Goal: Transaction & Acquisition: Purchase product/service

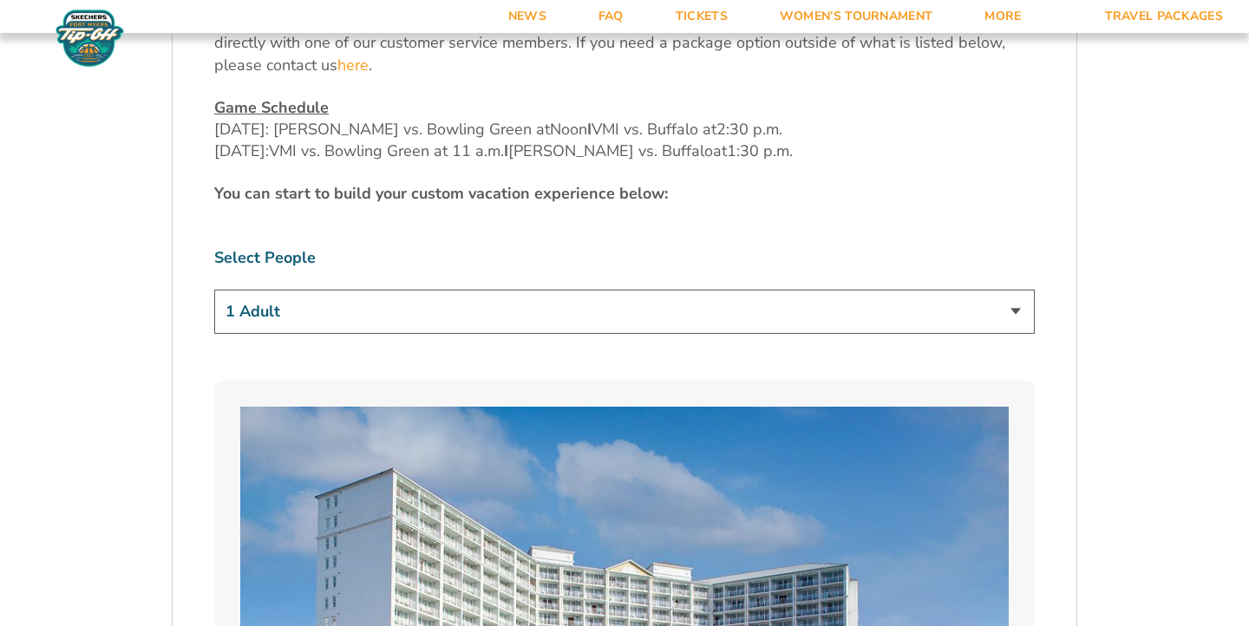
scroll to position [952, 0]
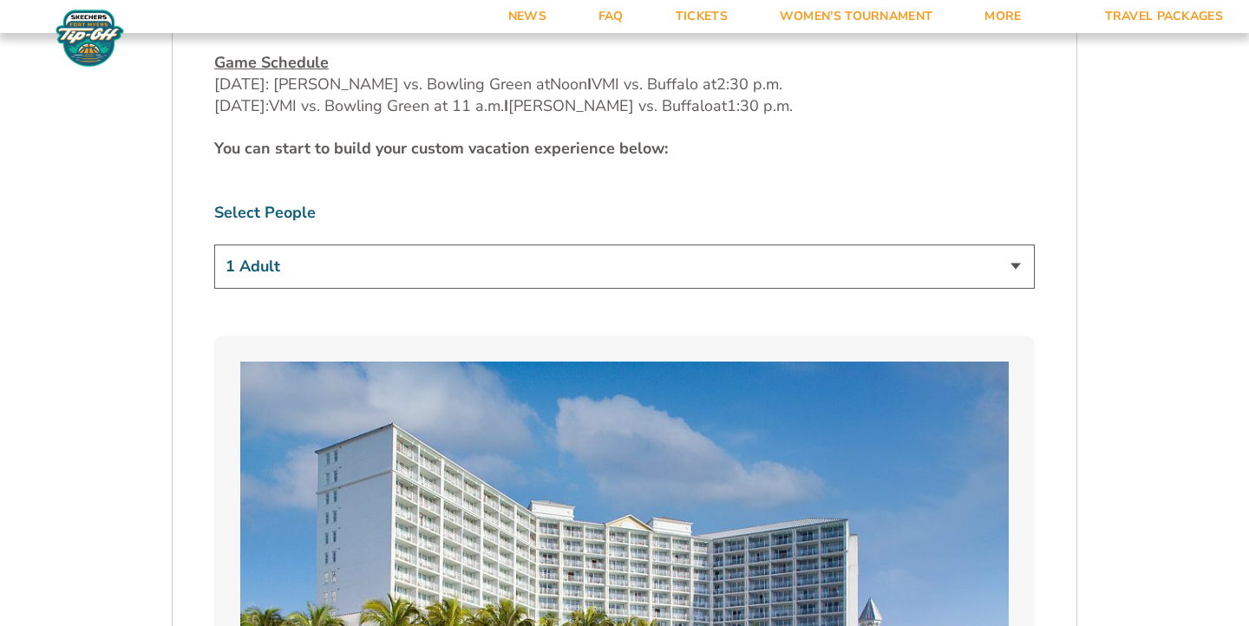
click at [522, 245] on select "1 Adult 2 Adults 3 Adults 4 Adults 2 Adults + 1 Child 2 Adults + 2 Children 2 A…" at bounding box center [624, 267] width 821 height 44
select select "2 Adults"
click at [214, 245] on select "1 Adult 2 Adults 3 Adults 4 Adults 2 Adults + 1 Child 2 Adults + 2 Children 2 A…" at bounding box center [624, 267] width 821 height 44
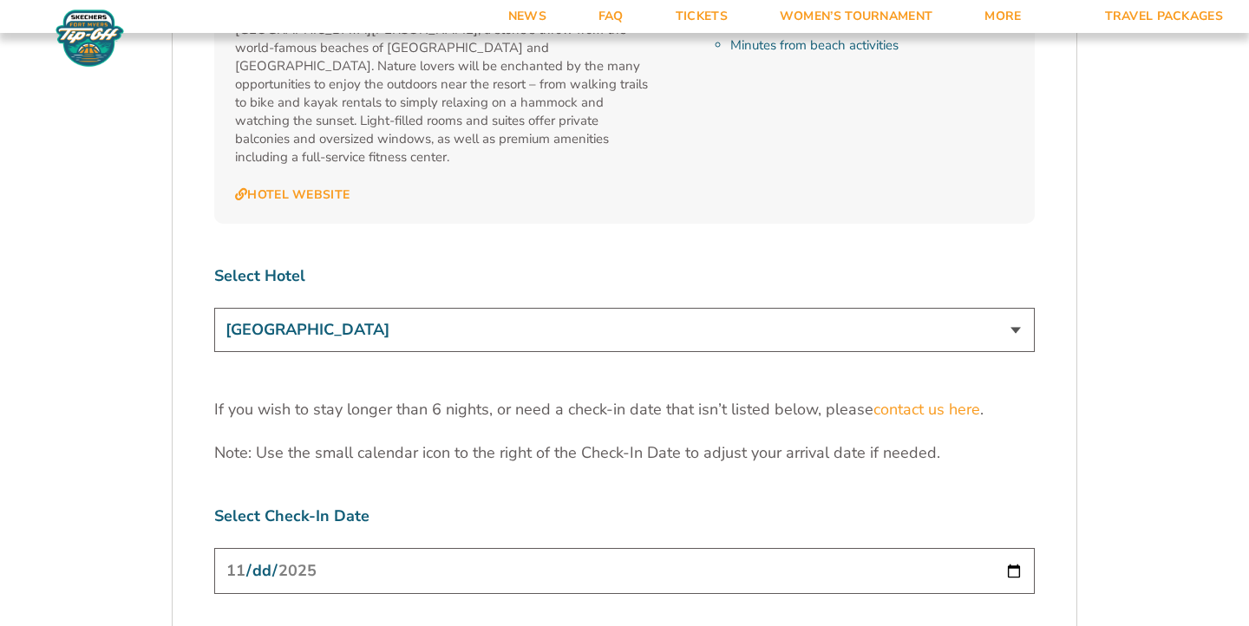
scroll to position [2194, 0]
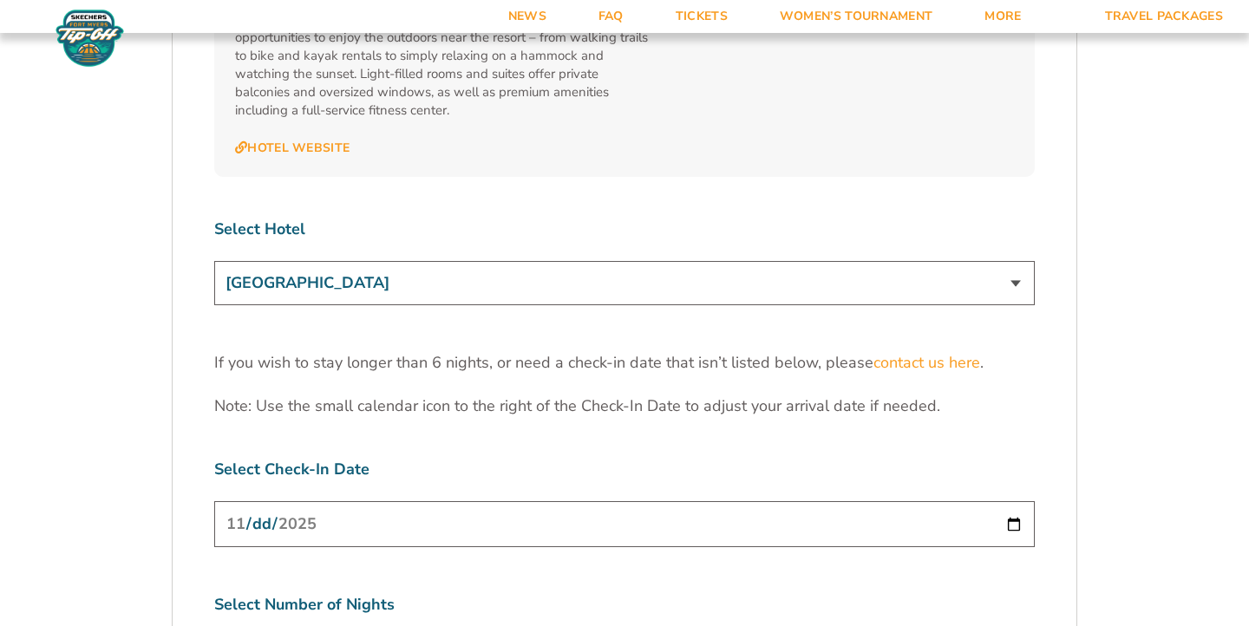
click at [370, 261] on select "Marriott Sanibel Harbour Resort & Spa" at bounding box center [624, 283] width 821 height 44
click at [214, 261] on select "Marriott Sanibel Harbour Resort & Spa" at bounding box center [624, 283] width 821 height 44
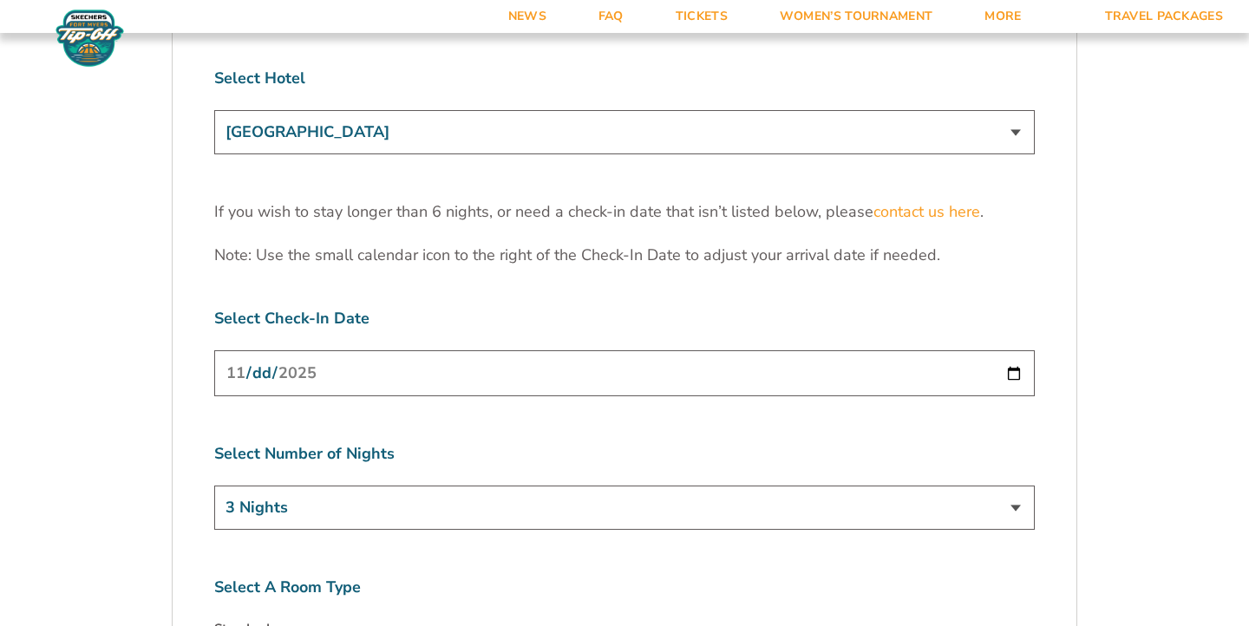
scroll to position [2396, 0]
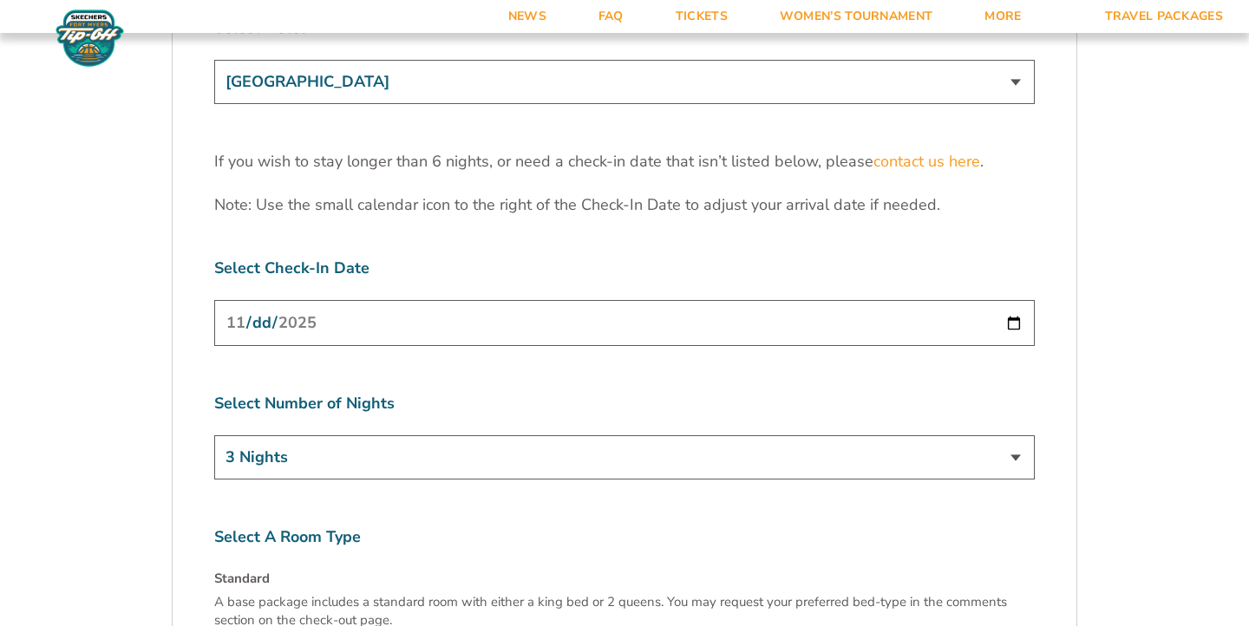
click at [338, 300] on input "2025-11-23" at bounding box center [624, 323] width 821 height 46
click at [1016, 300] on input "2025-11-23" at bounding box center [624, 323] width 821 height 46
type input "2025-11-22"
click at [334, 436] on select "3 Nights 4 Nights 5 Nights 6 Nights" at bounding box center [624, 458] width 821 height 44
select select "4 Nights"
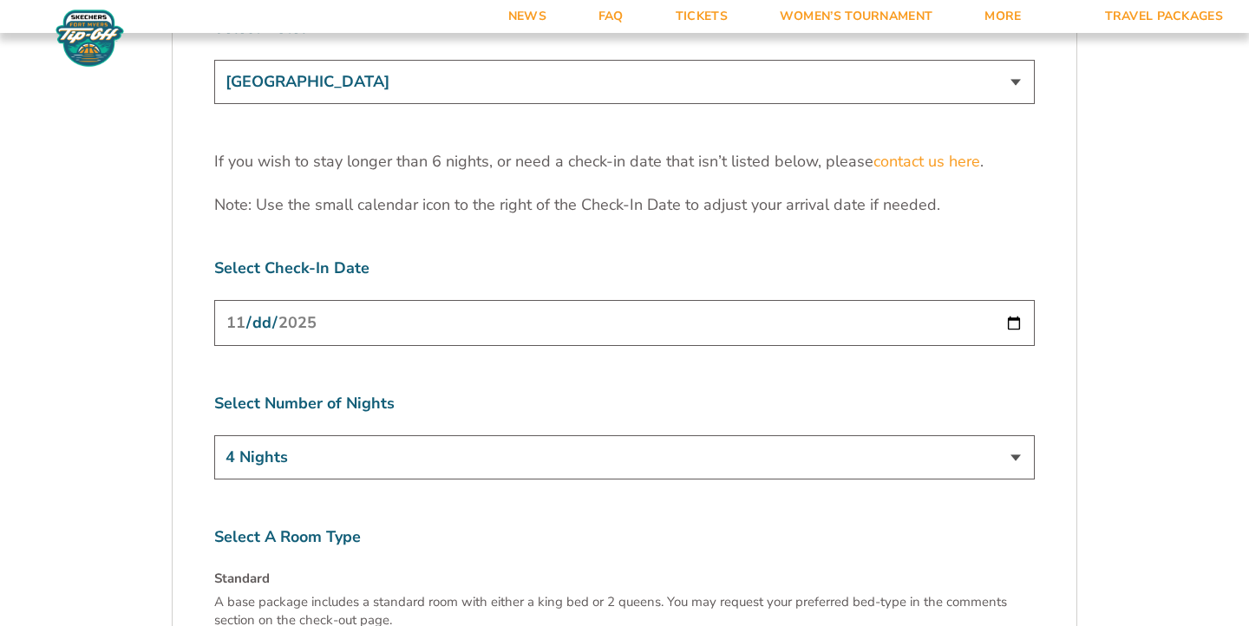
click at [214, 436] on select "3 Nights 4 Nights 5 Nights 6 Nights" at bounding box center [624, 458] width 821 height 44
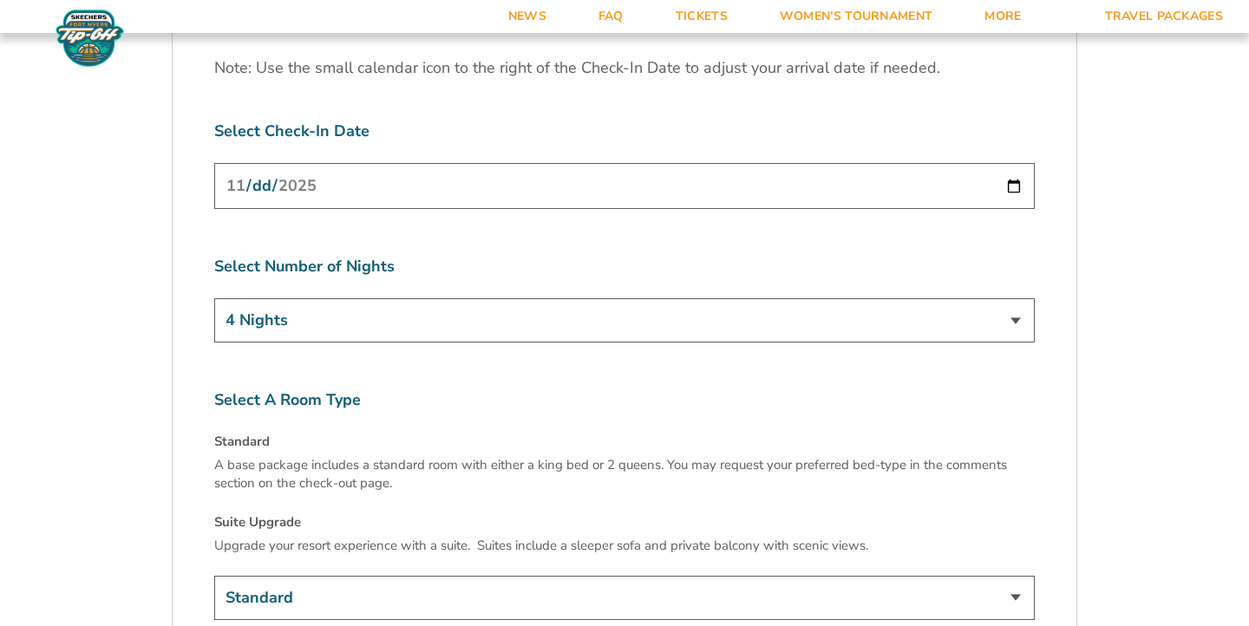
scroll to position [2624, 0]
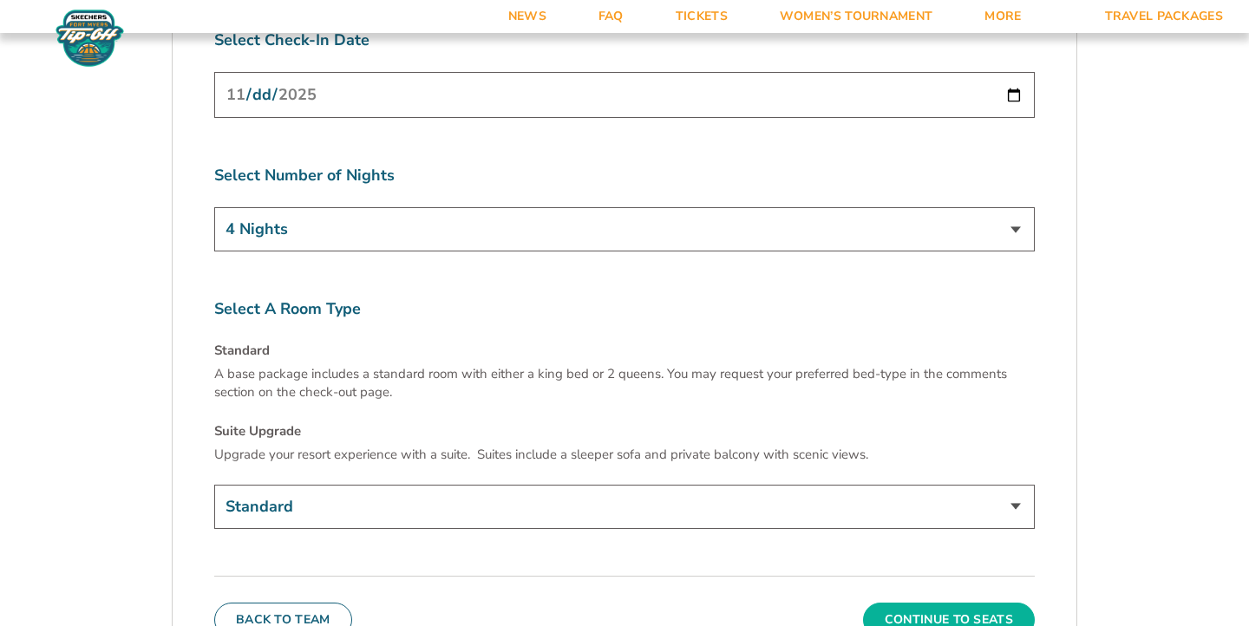
click at [942, 603] on button "Continue To Seats" at bounding box center [949, 620] width 172 height 35
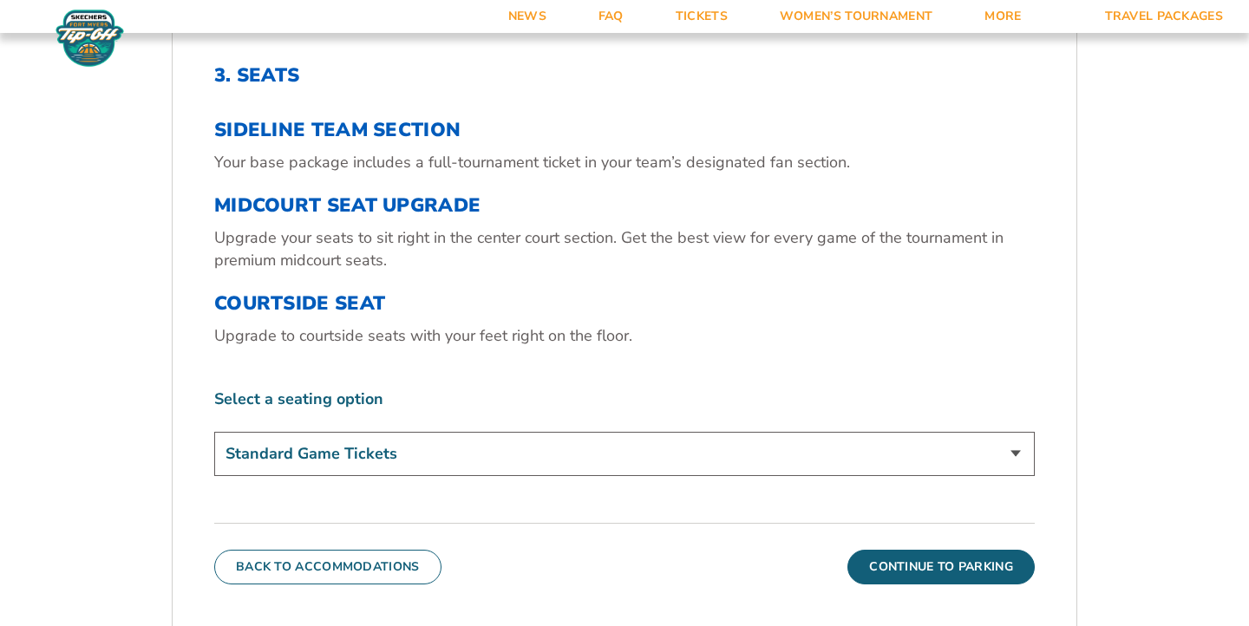
scroll to position [695, 0]
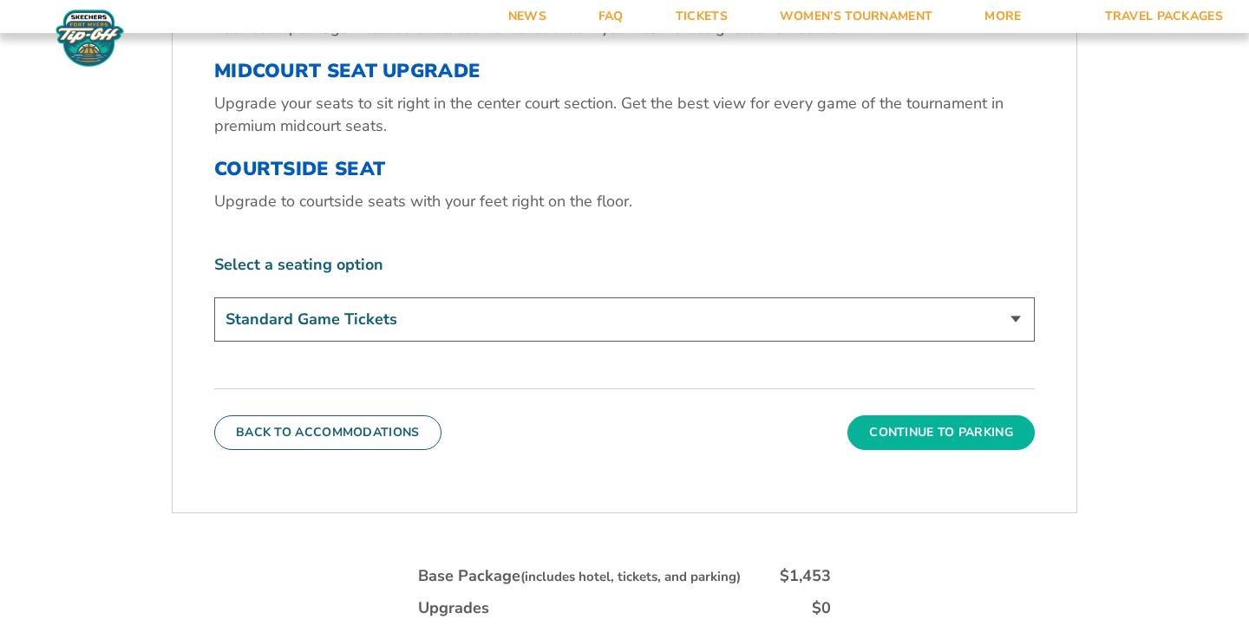
click at [939, 435] on button "Continue To Parking" at bounding box center [941, 433] width 187 height 35
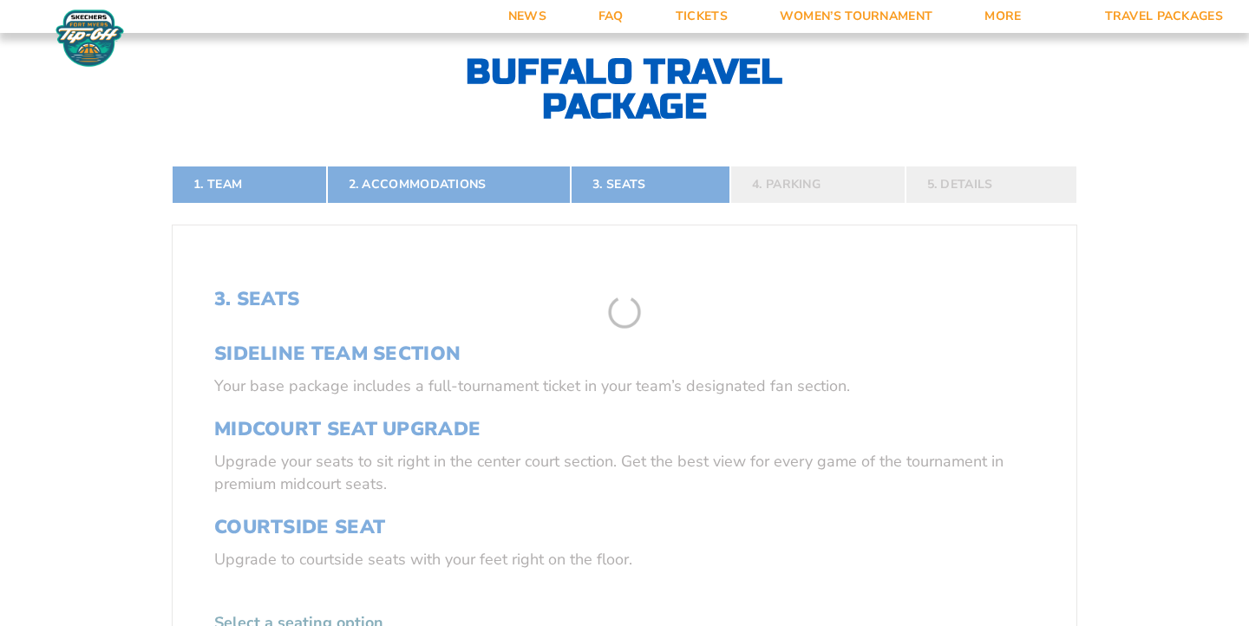
scroll to position [296, 0]
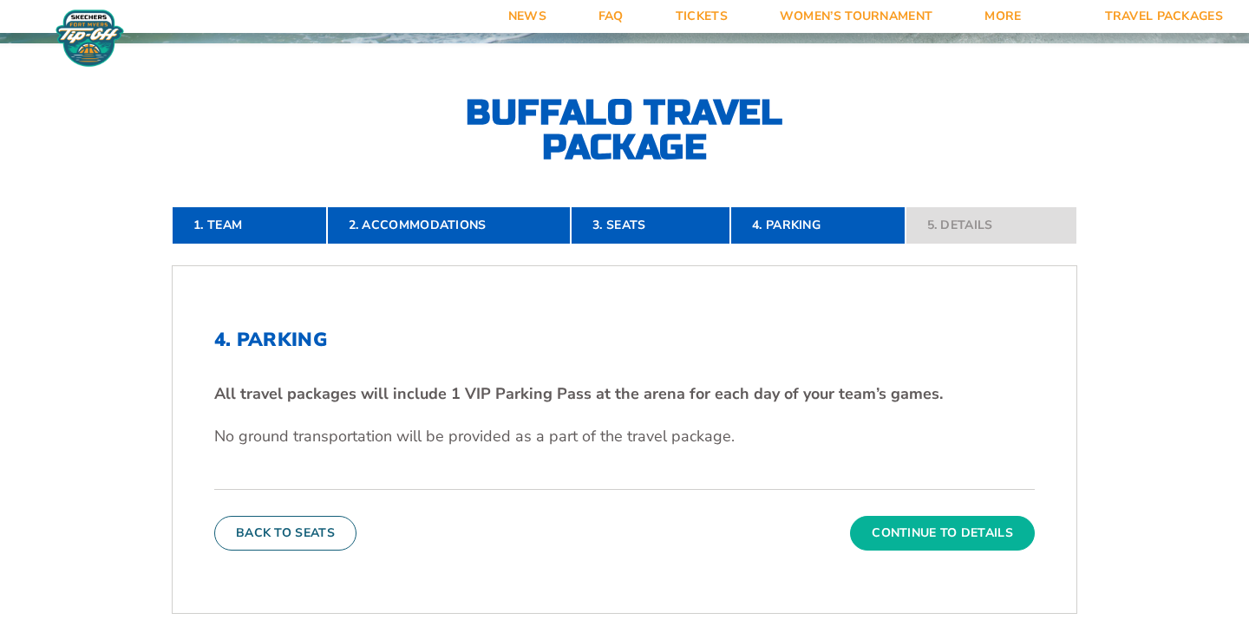
click at [931, 535] on button "Continue To Details" at bounding box center [942, 533] width 185 height 35
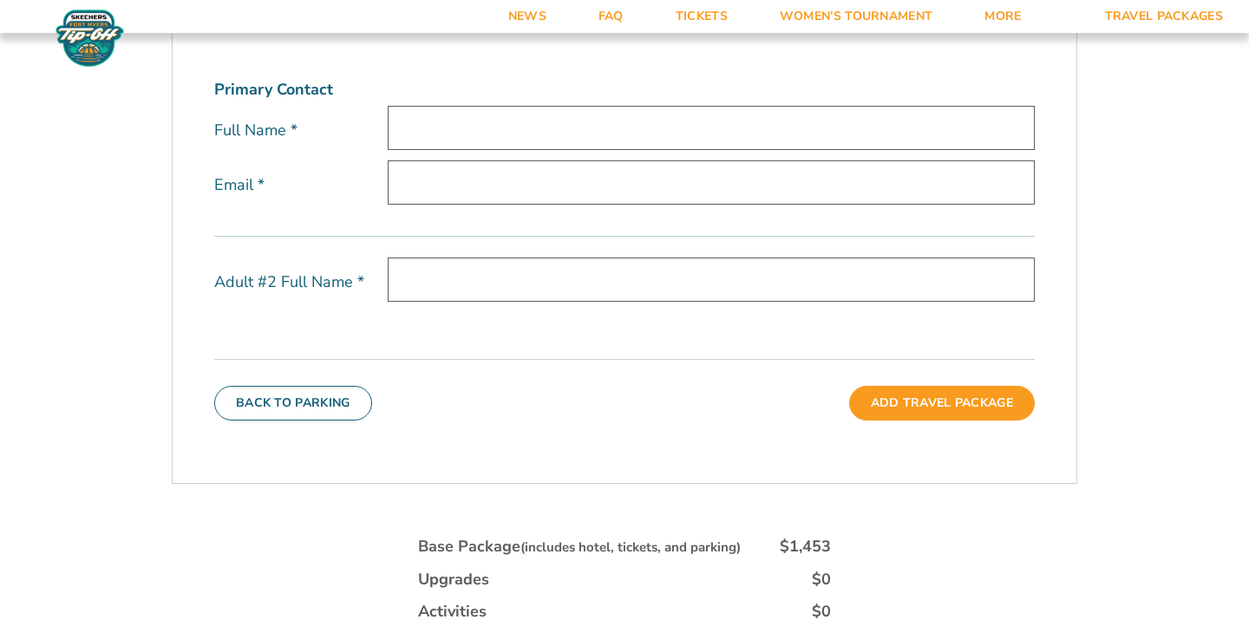
scroll to position [539, 0]
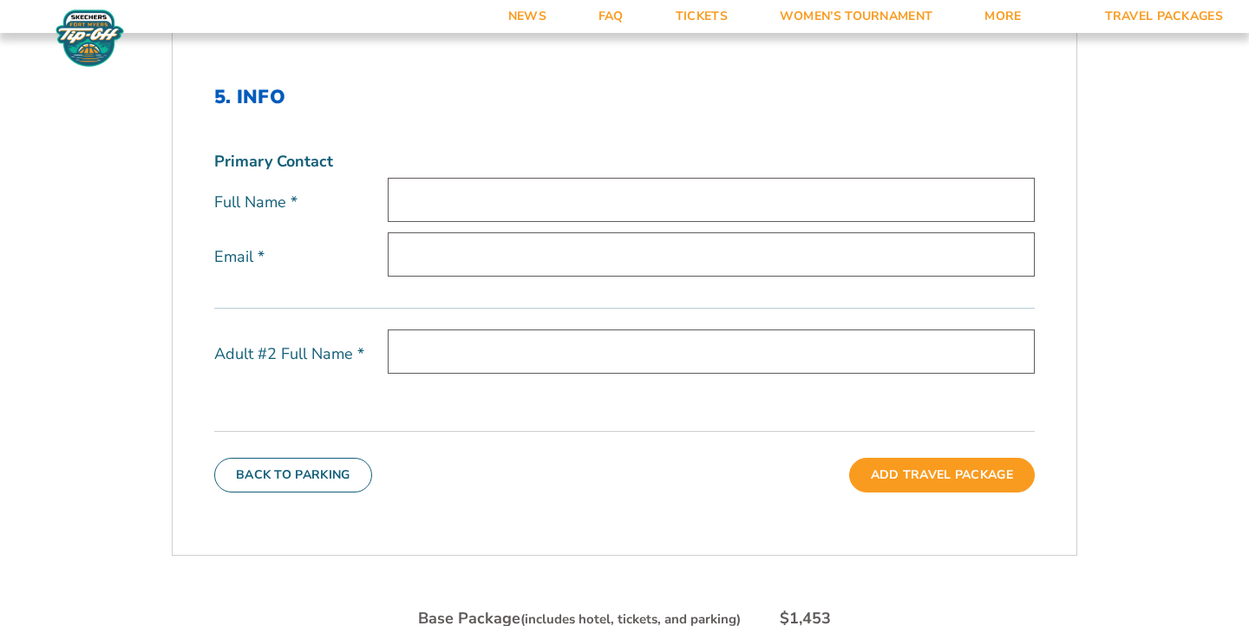
click at [423, 202] on input "text" at bounding box center [711, 200] width 647 height 44
type input "James Romano"
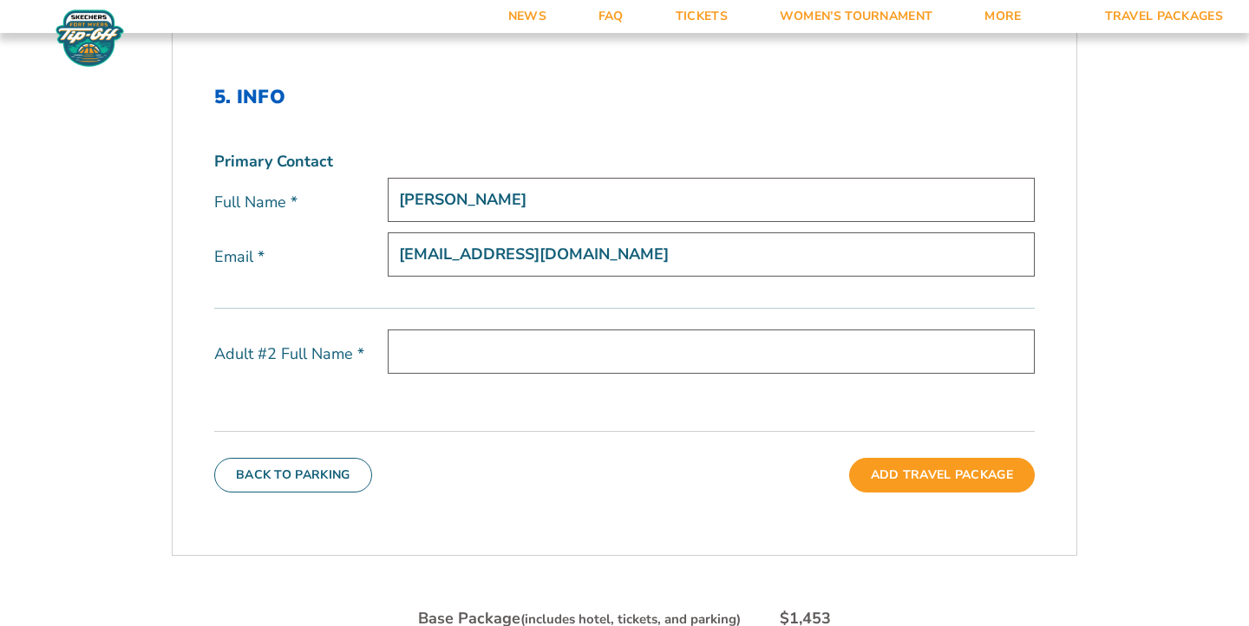
type input "[EMAIL_ADDRESS][DOMAIN_NAME]"
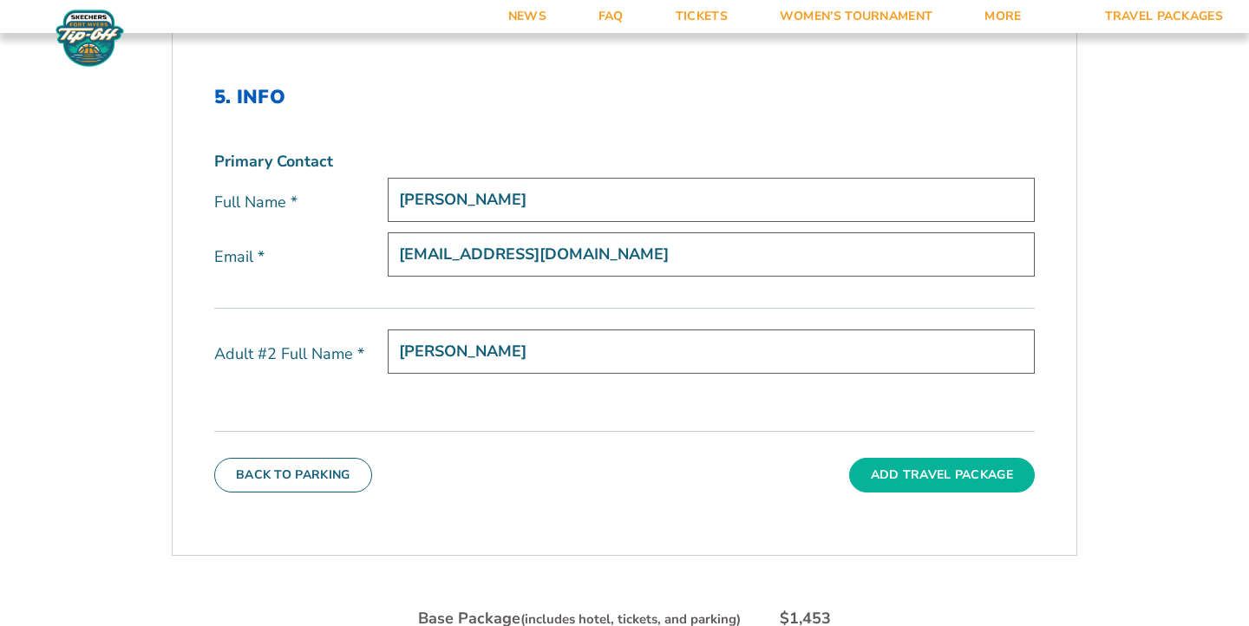
type input "Tonya Romano"
click at [979, 476] on button "Add Travel Package" at bounding box center [942, 475] width 186 height 35
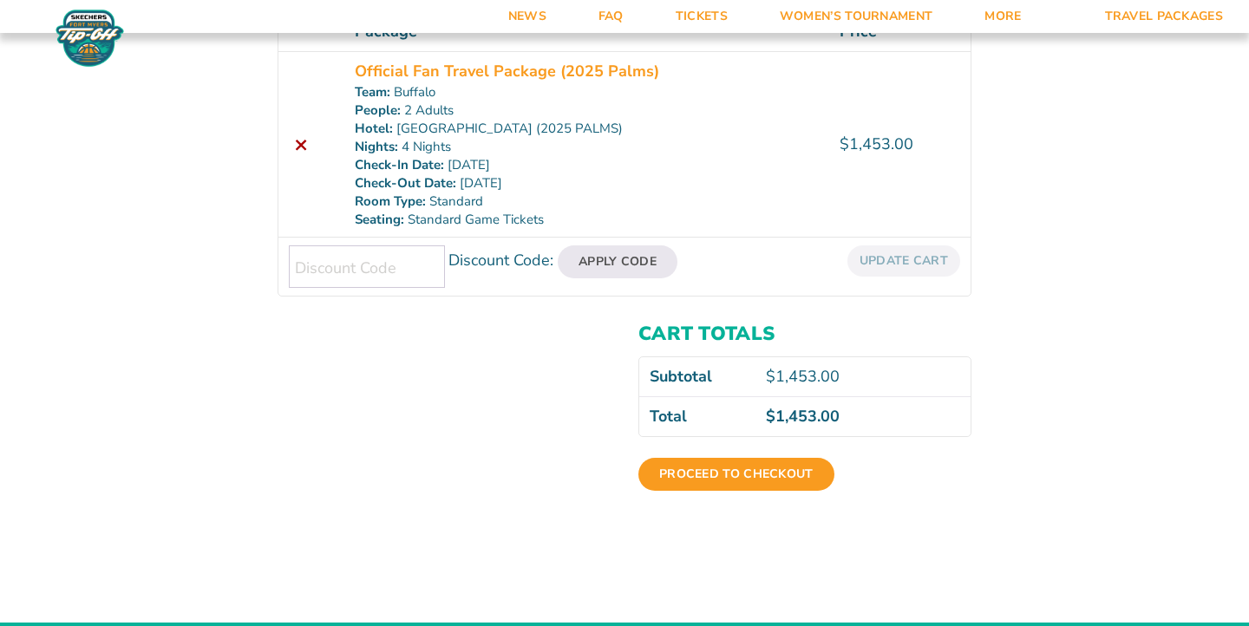
scroll to position [408, 0]
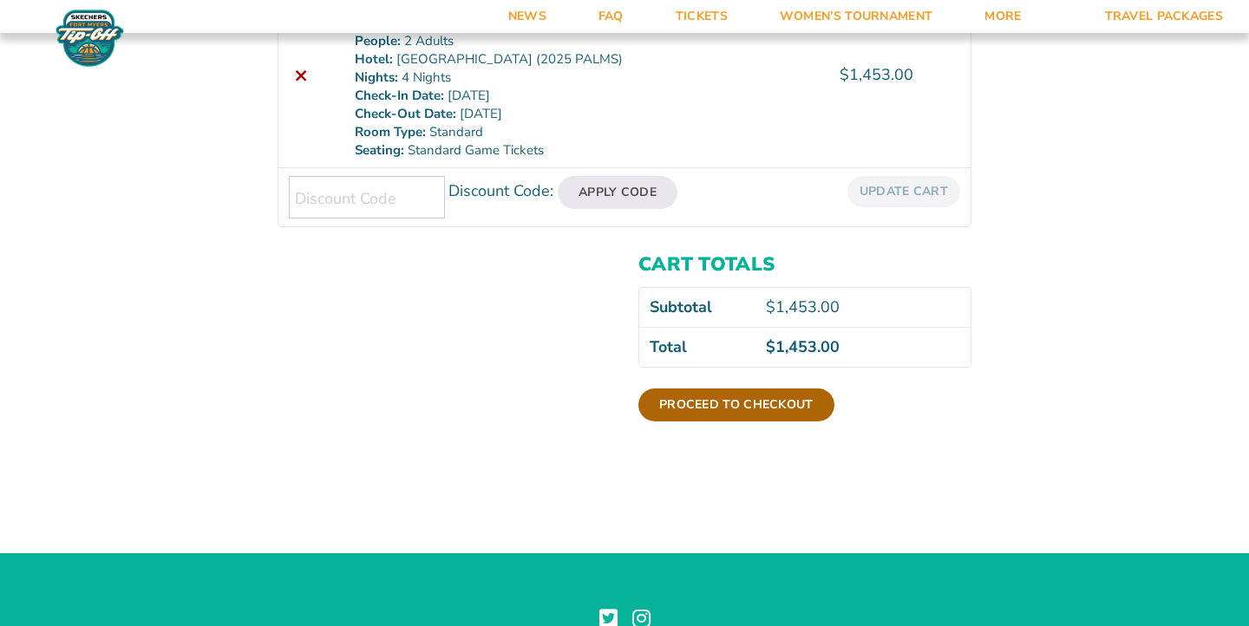
click at [735, 401] on link "Proceed to checkout" at bounding box center [737, 405] width 196 height 33
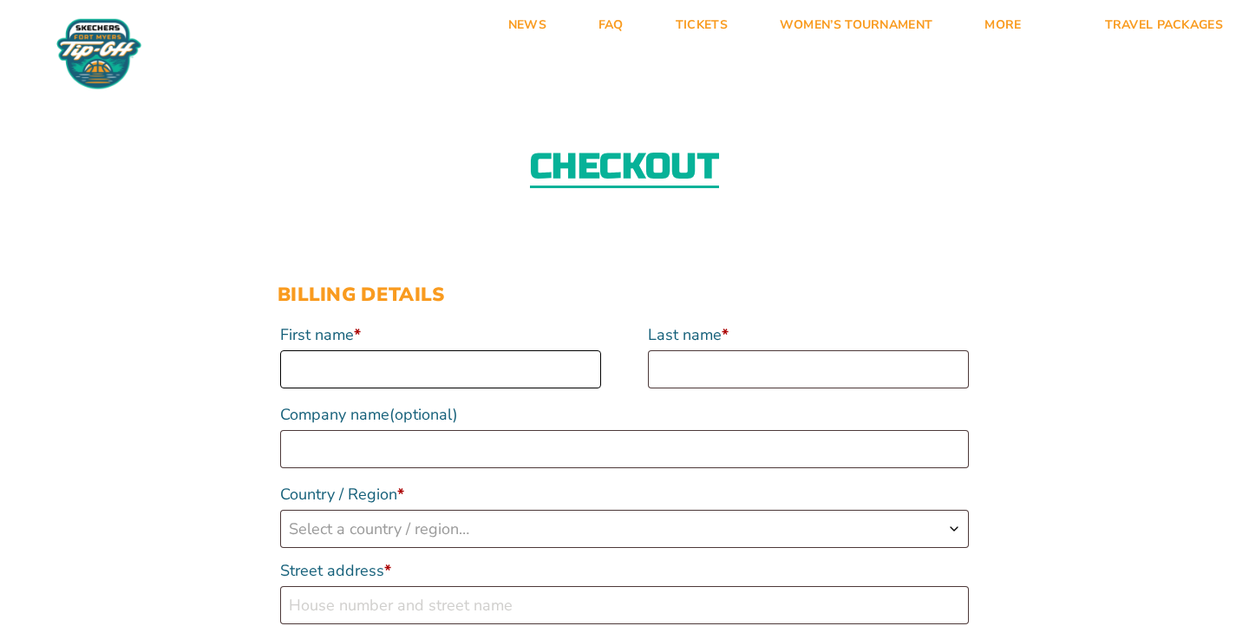
click at [328, 364] on input "First name *" at bounding box center [440, 370] width 321 height 38
type input "[PERSON_NAME]"
select select "US"
type input "22 Candlelight Dr"
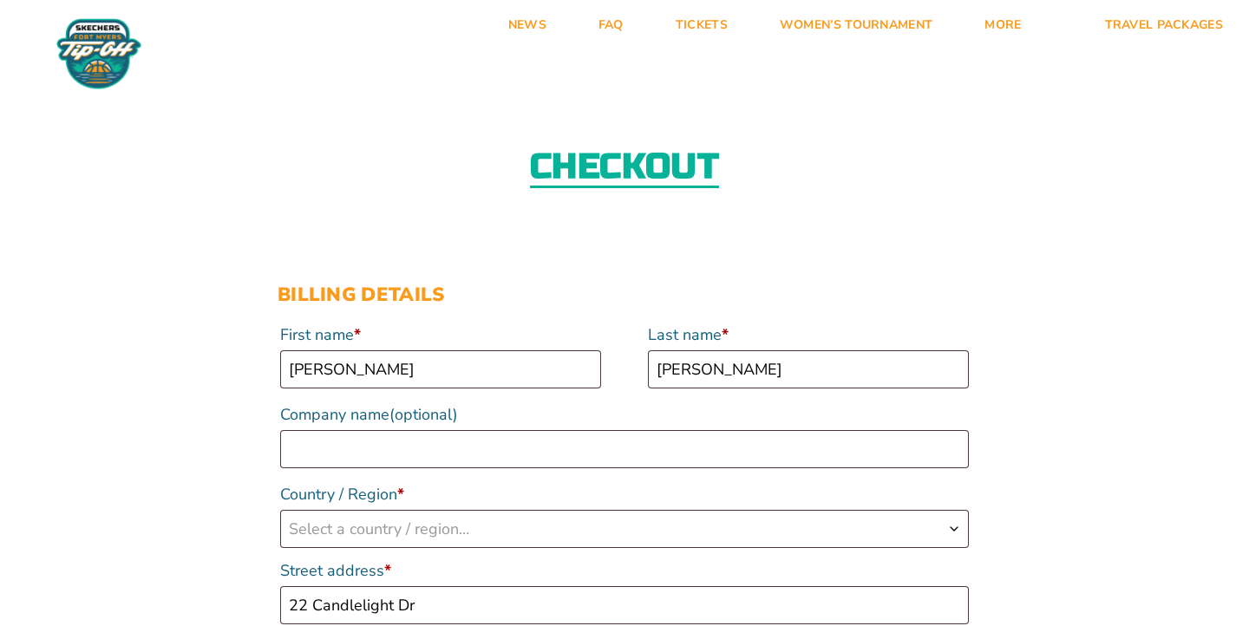
type input "Holmdel"
type input "07733"
type input "12076531605"
type input "[EMAIL_ADDRESS][DOMAIN_NAME]"
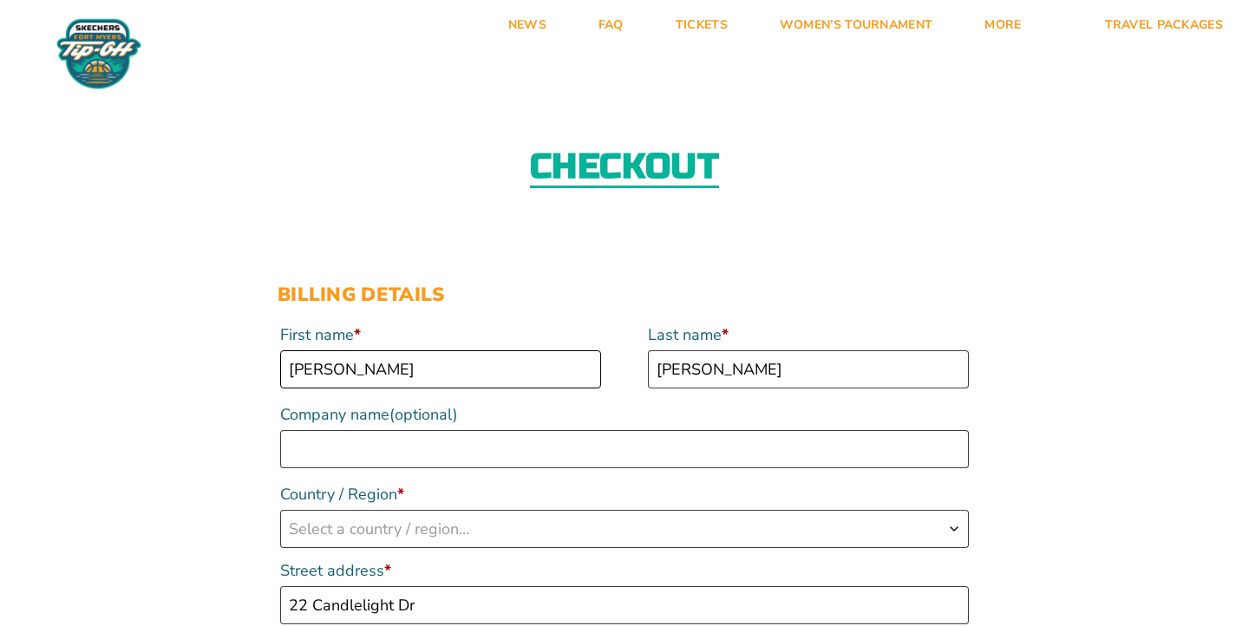
select select "US"
select select "NJ"
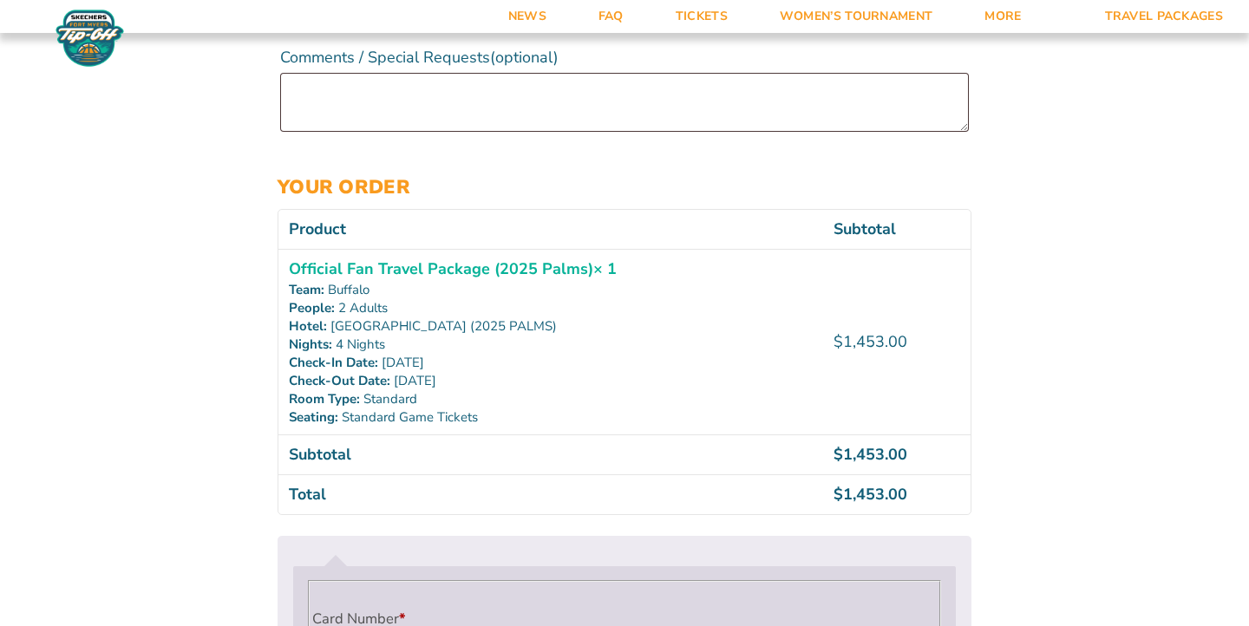
scroll to position [1026, 0]
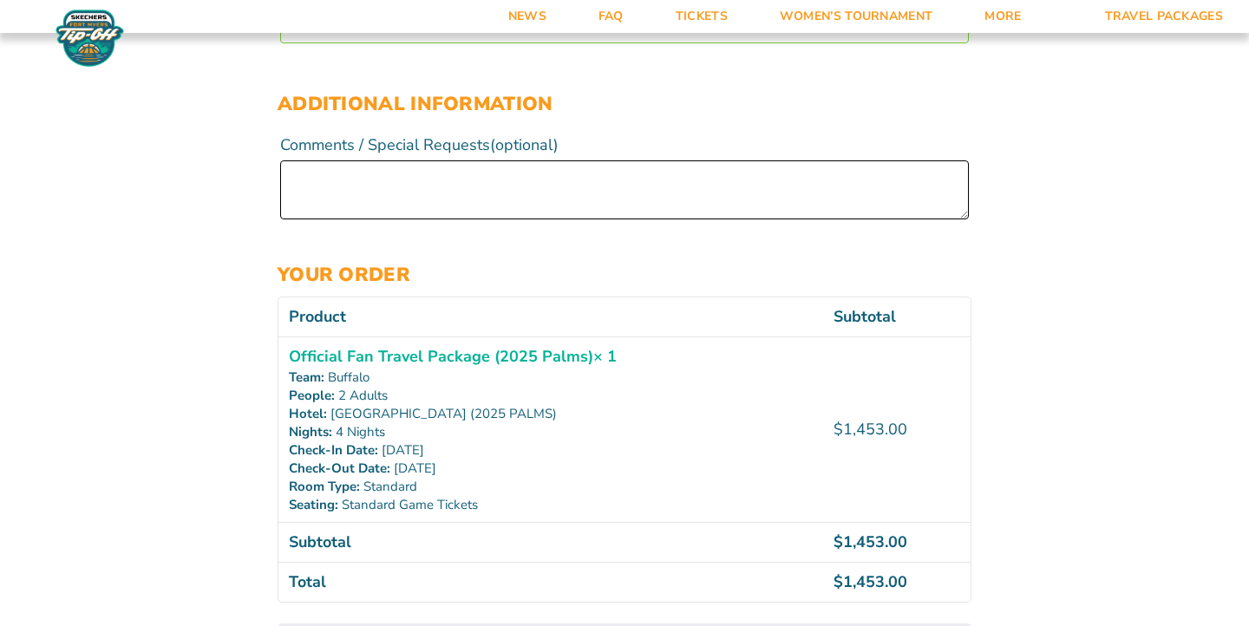
click at [349, 200] on textarea "Comments / Special Requests (optional)" at bounding box center [624, 190] width 689 height 59
type textarea "K"
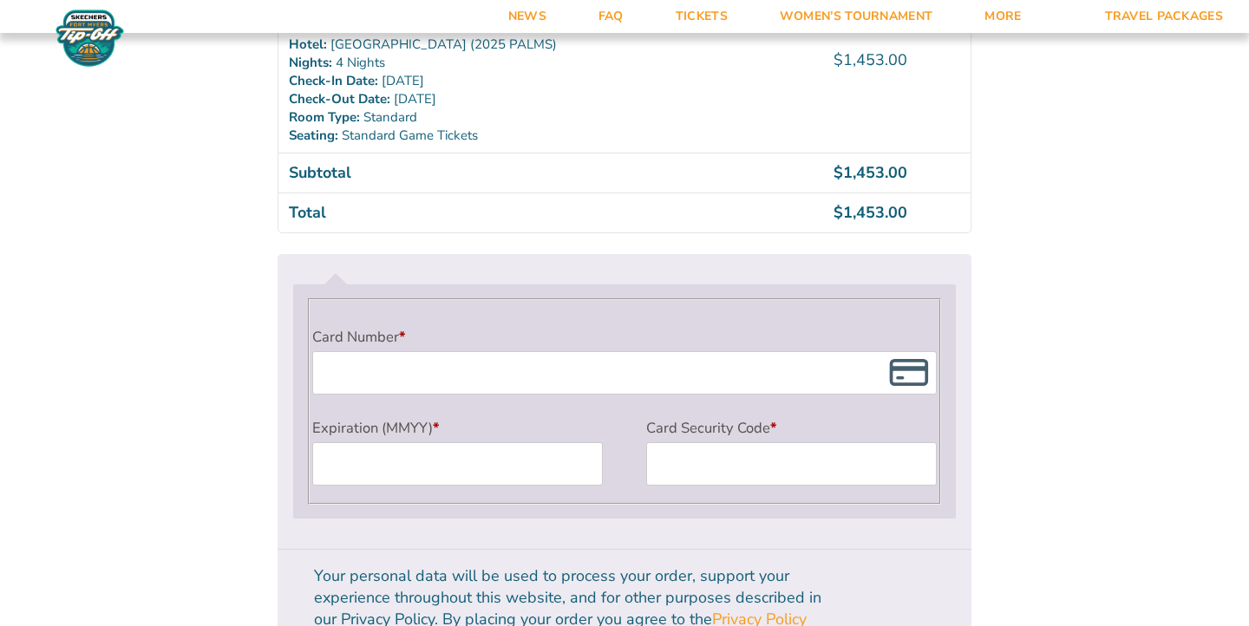
scroll to position [1423, 0]
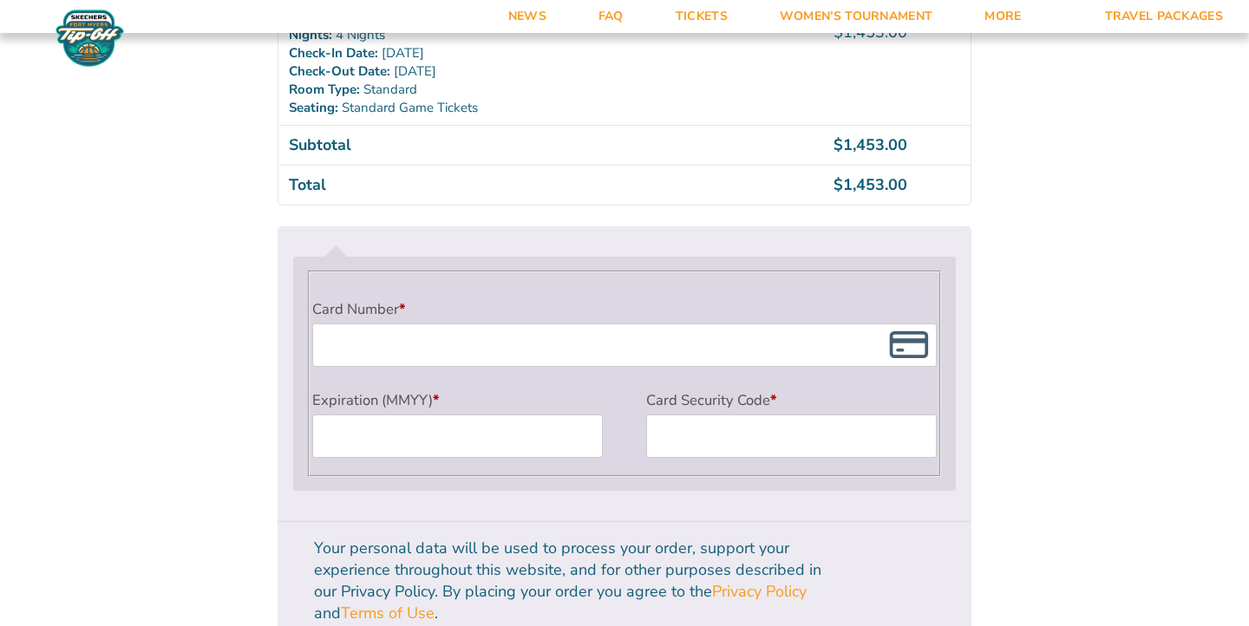
type textarea "Room with King Bed please"
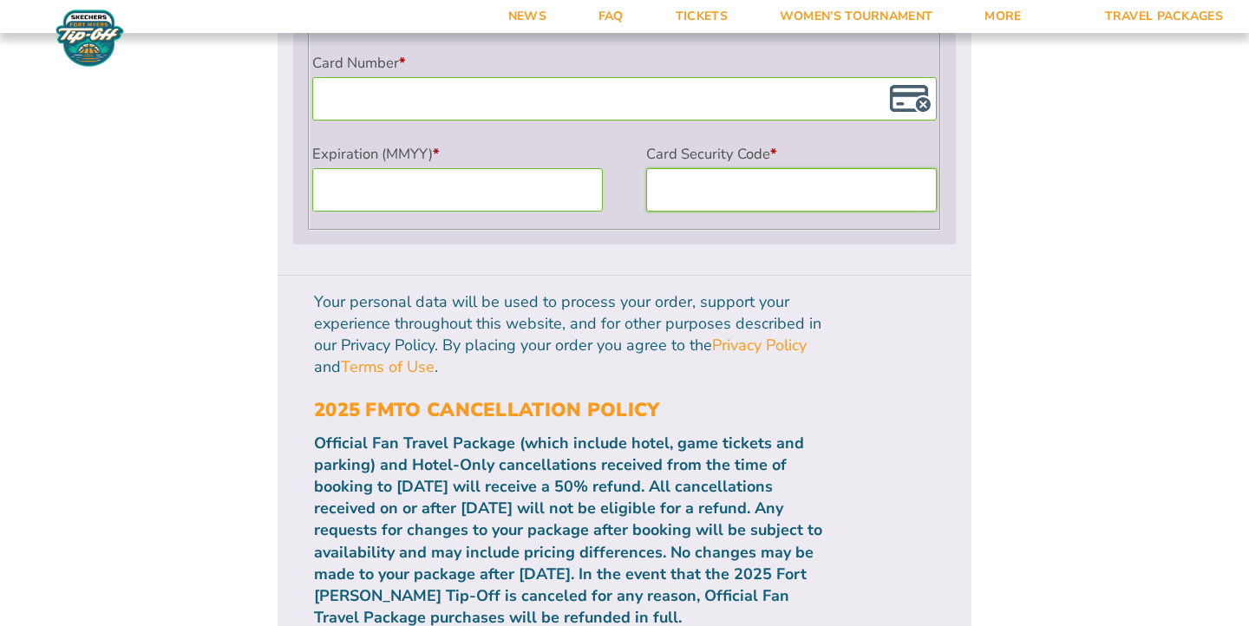
scroll to position [1663, 0]
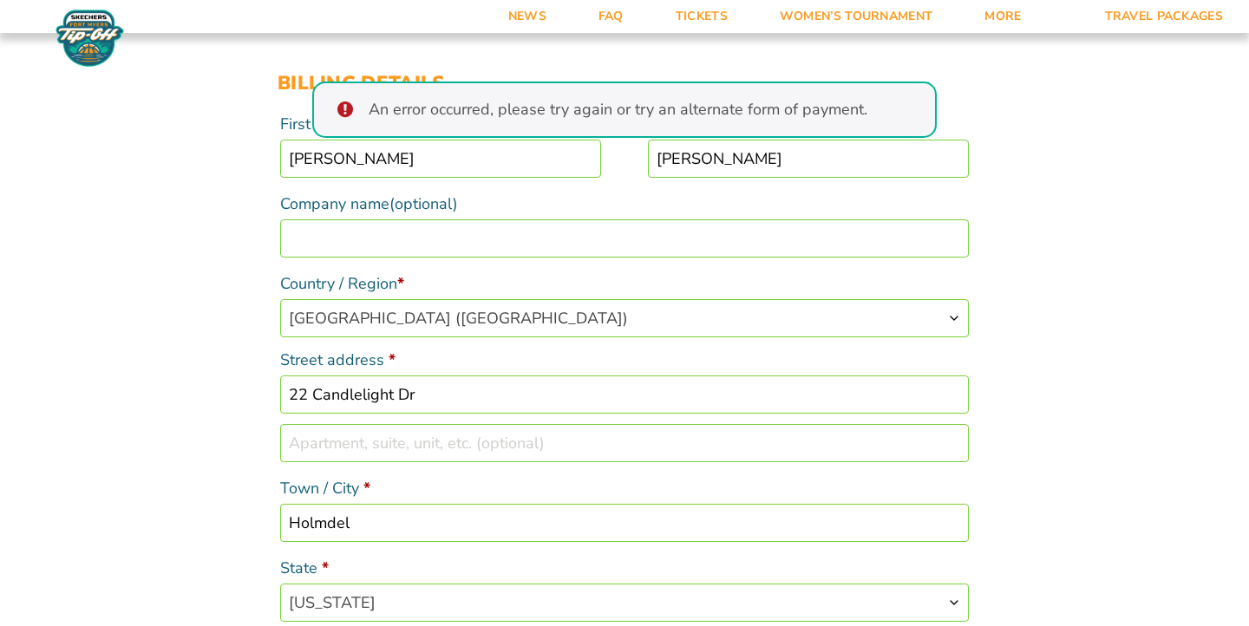
scroll to position [306, 0]
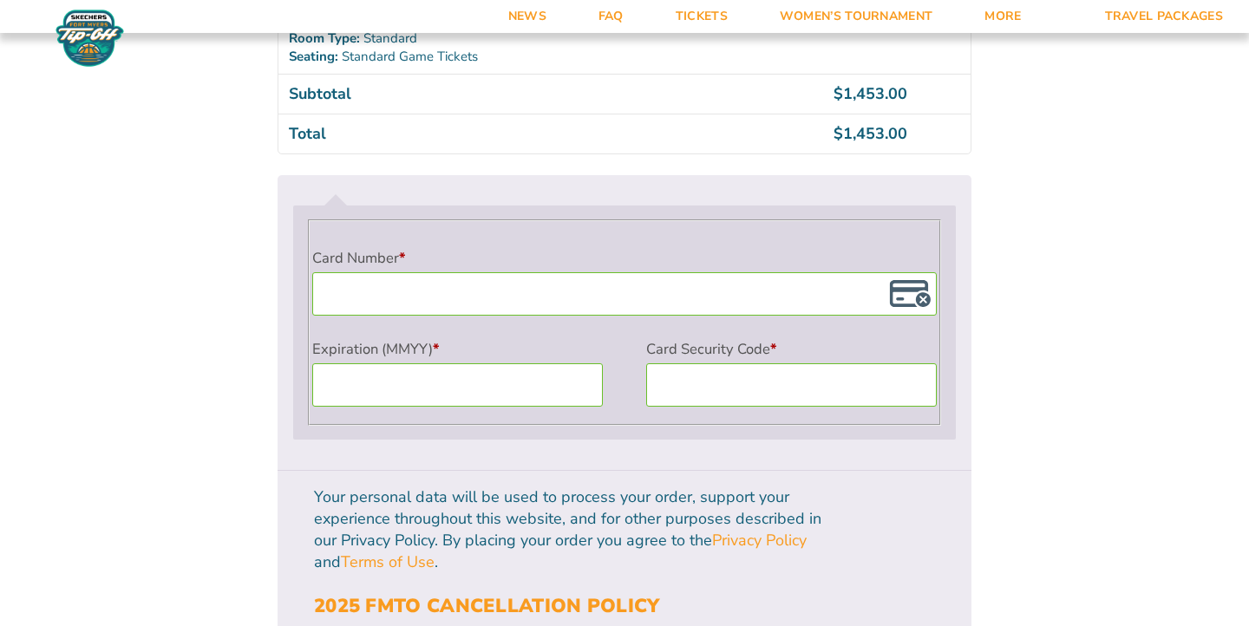
scroll to position [1592, 0]
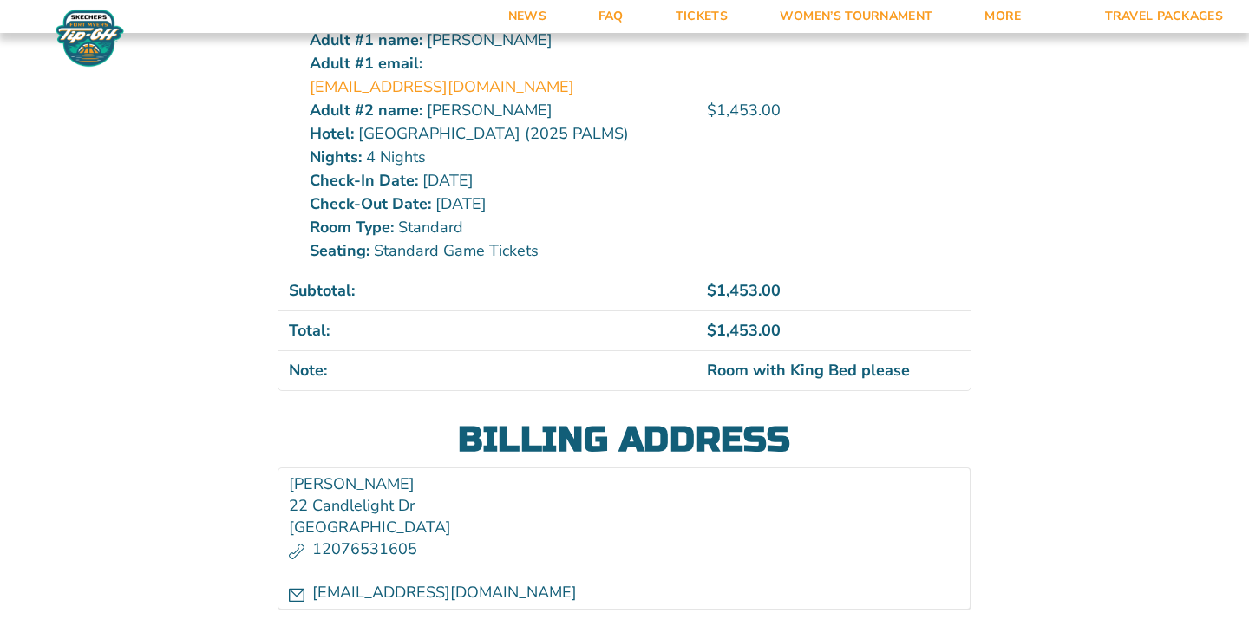
scroll to position [522, 0]
